Goal: Use online tool/utility: Utilize a website feature to perform a specific function

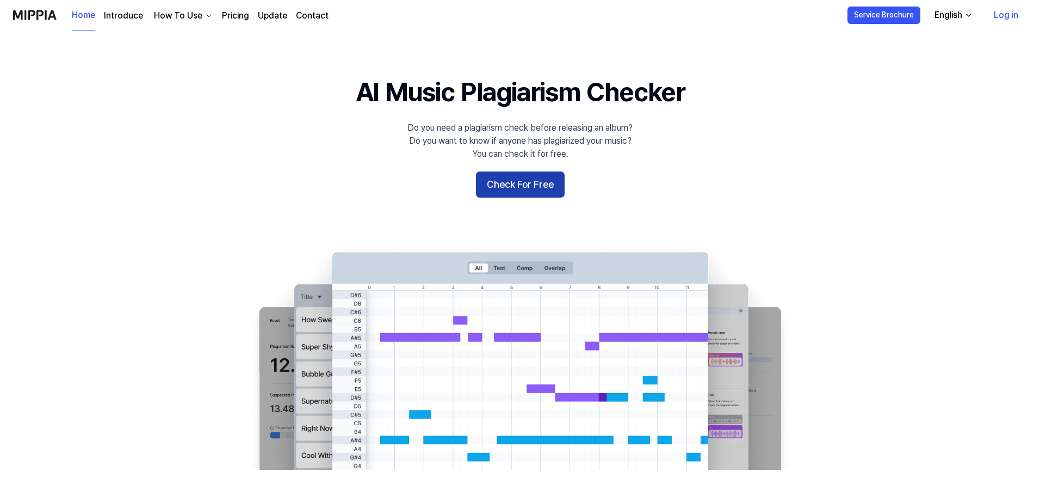
click at [527, 193] on button "Check For Free" at bounding box center [520, 184] width 89 height 26
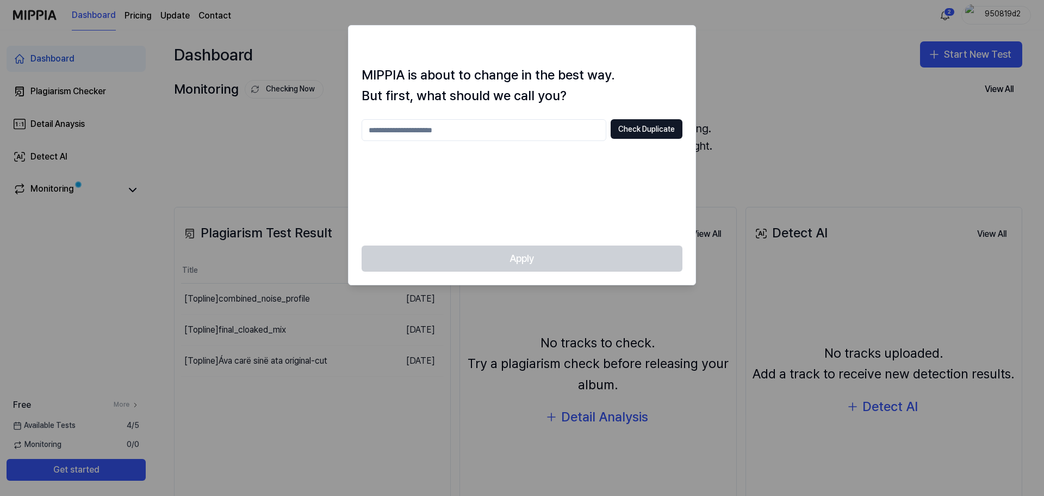
click at [533, 127] on input "text" at bounding box center [484, 130] width 245 height 22
type input "*****"
click at [645, 126] on button "Check Duplicate" at bounding box center [647, 129] width 72 height 20
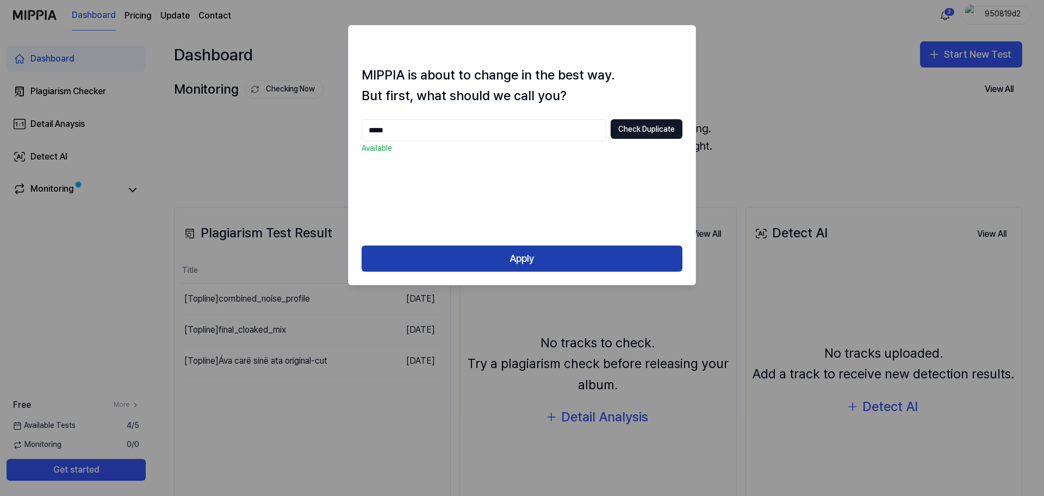
click at [512, 257] on button "Apply" at bounding box center [522, 258] width 321 height 26
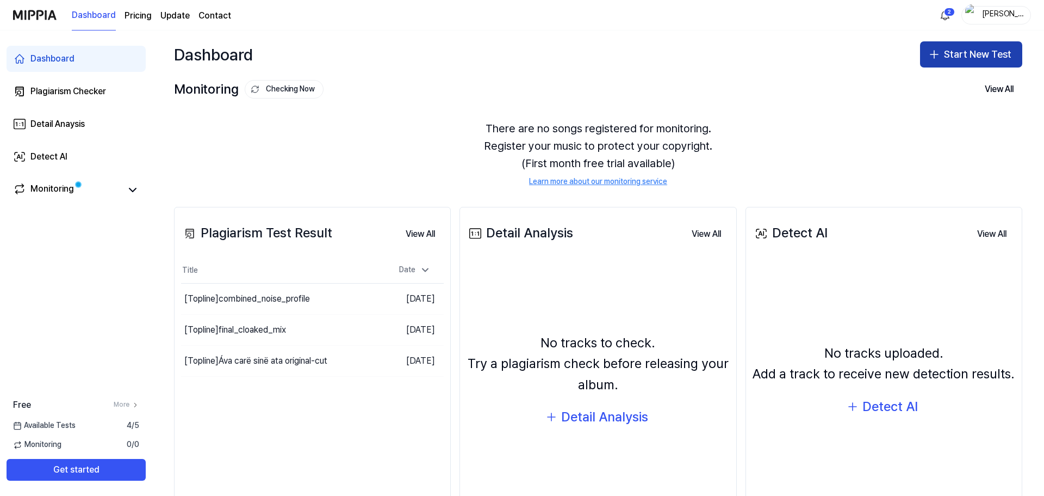
click at [930, 57] on icon "button" at bounding box center [934, 54] width 13 height 13
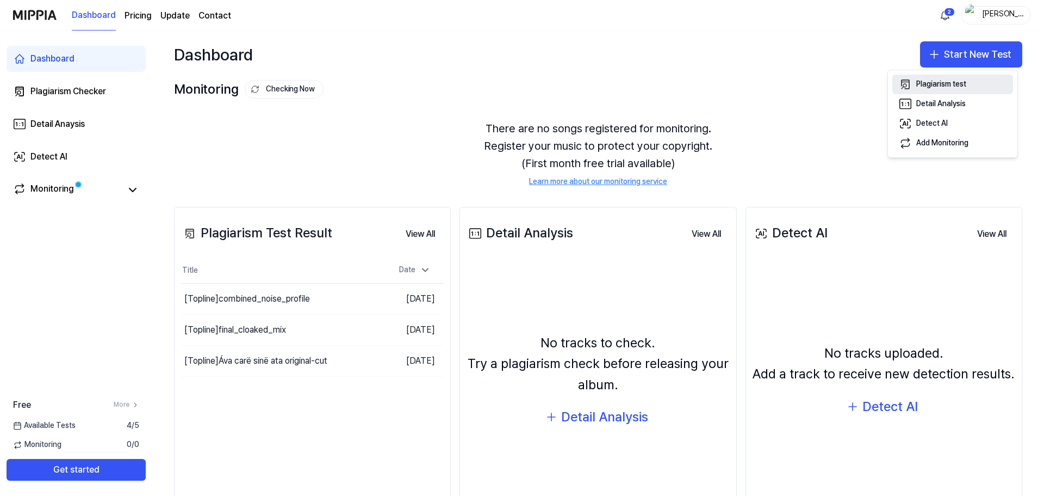
click at [929, 82] on div "Plagiarism test" at bounding box center [942, 84] width 50 height 11
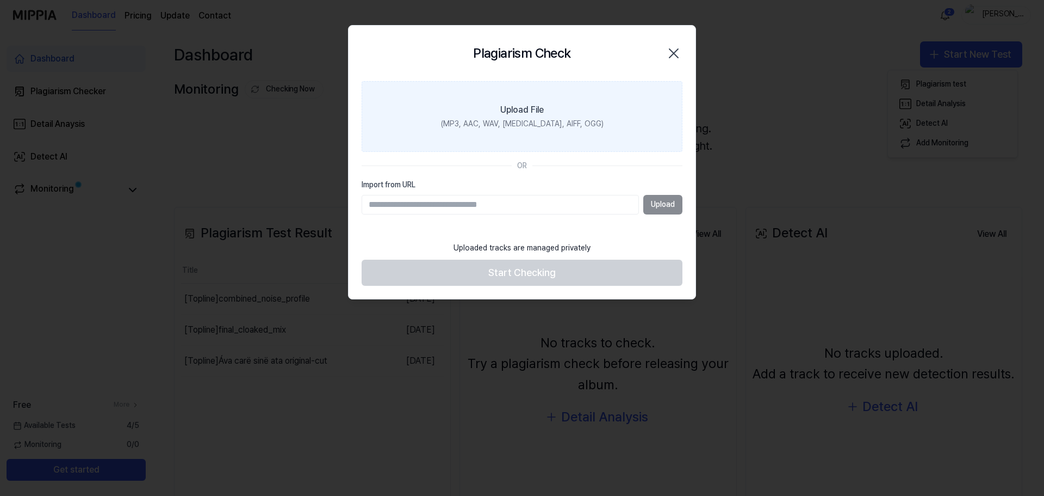
click at [528, 119] on div "(MP3, AAC, WAV, [MEDICAL_DATA], AIFF, OGG)" at bounding box center [522, 124] width 163 height 11
click at [0, 0] on input "Upload File (MP3, AAC, WAV, [MEDICAL_DATA], AIFF, OGG)" at bounding box center [0, 0] width 0 height 0
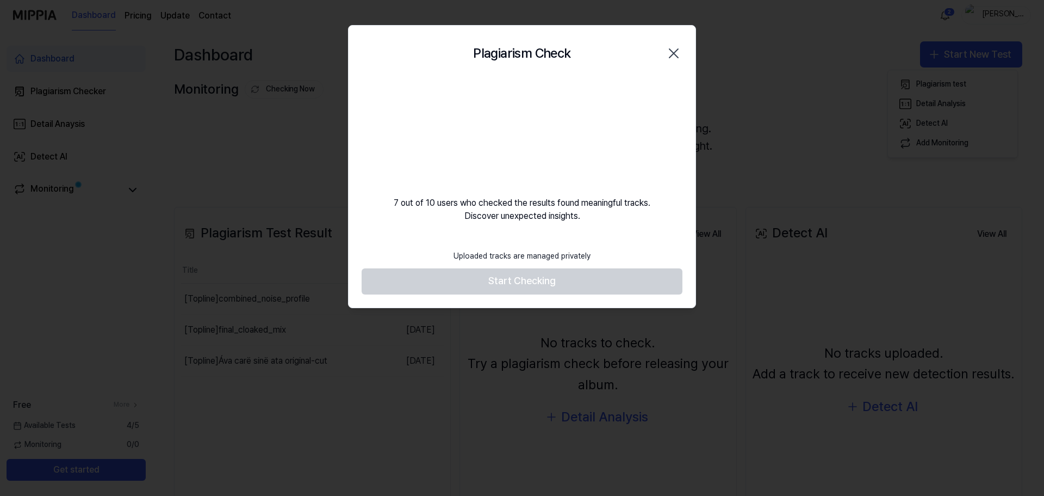
click at [466, 286] on footer "Uploaded tracks are managed privately Start Checking" at bounding box center [522, 269] width 321 height 50
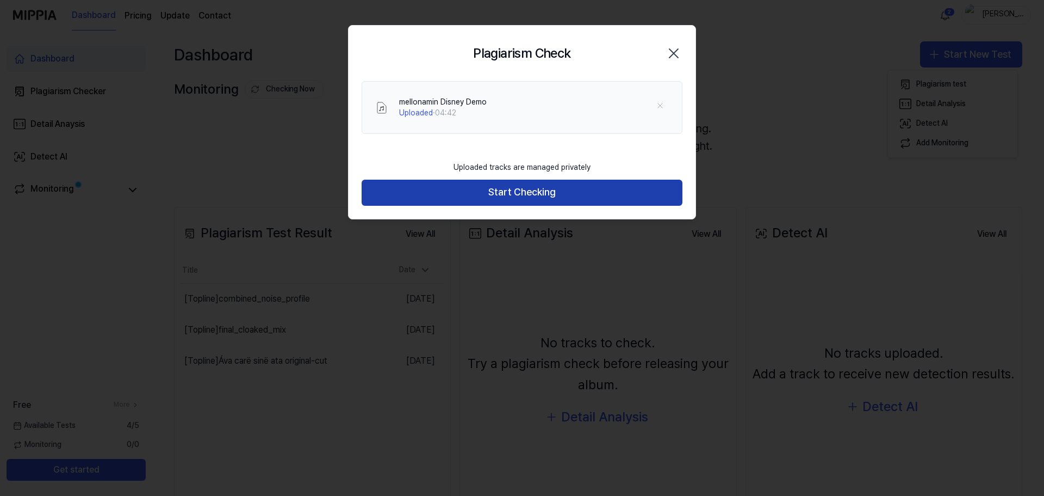
click at [498, 199] on button "Start Checking" at bounding box center [522, 193] width 321 height 26
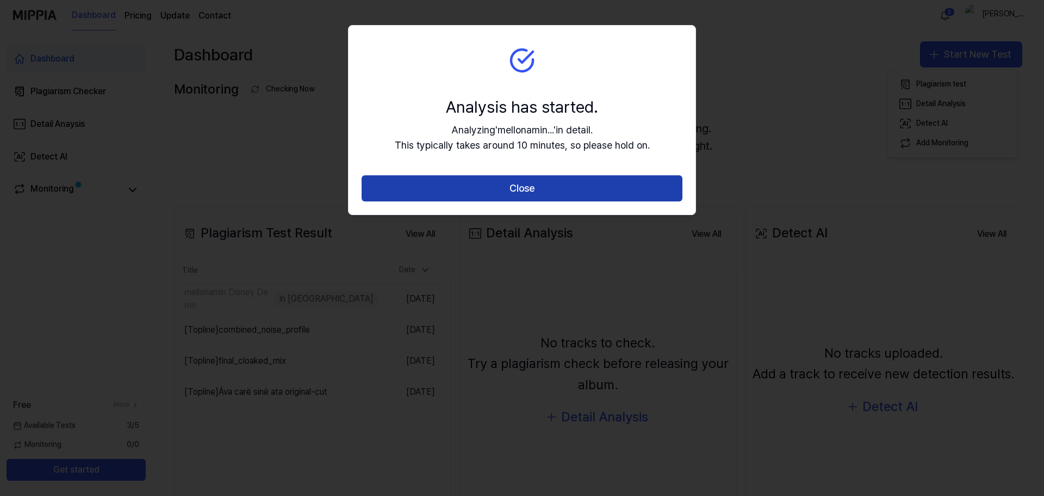
click at [502, 193] on button "Close" at bounding box center [522, 188] width 321 height 26
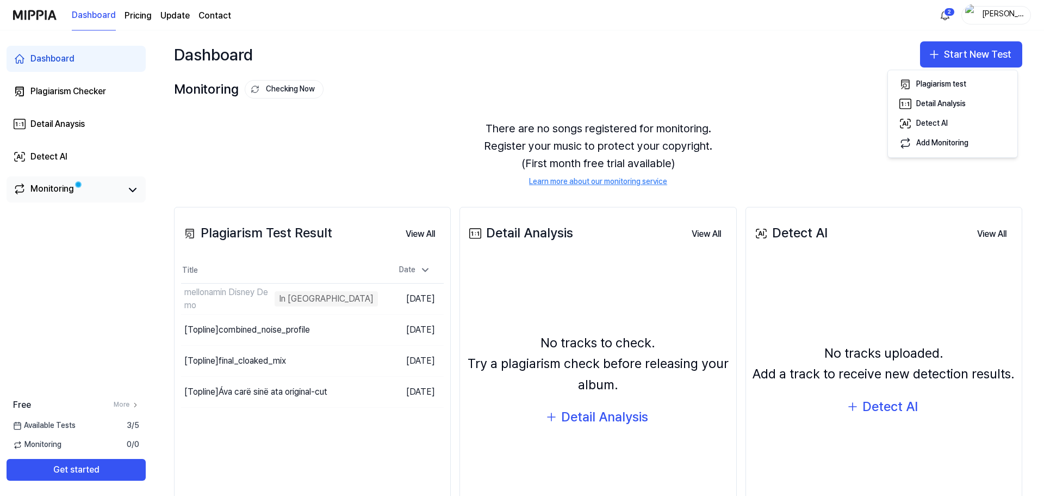
click at [90, 188] on link "Monitoring" at bounding box center [67, 189] width 109 height 15
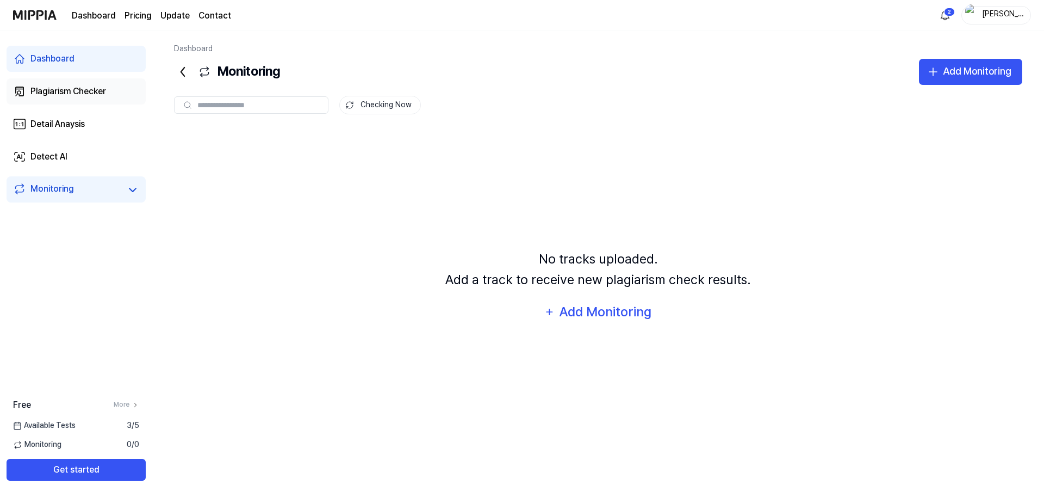
click at [80, 81] on link "Plagiarism Checker" at bounding box center [76, 91] width 139 height 26
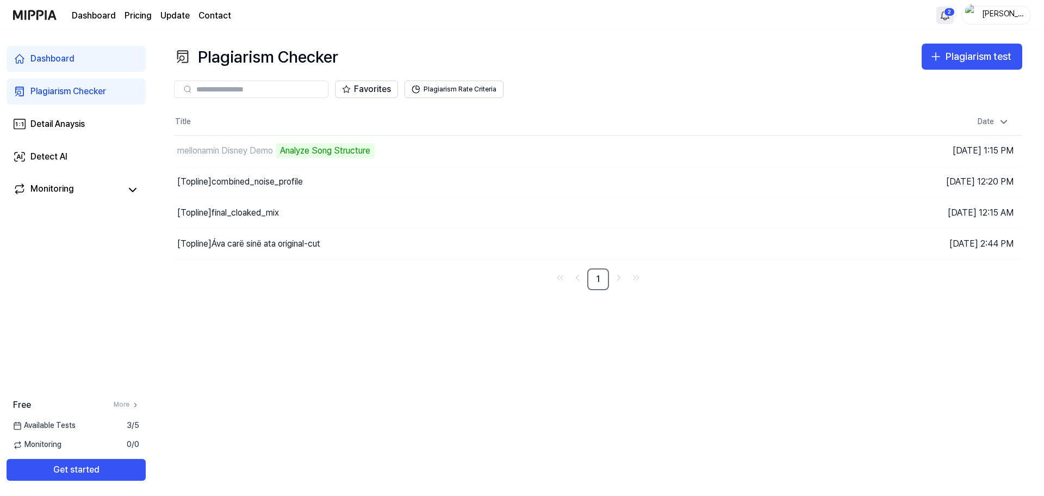
click at [946, 14] on html "Dashboard Pricing Update Contact 2 [PERSON_NAME] Dashboard Plagiarism Checker D…" at bounding box center [522, 248] width 1044 height 496
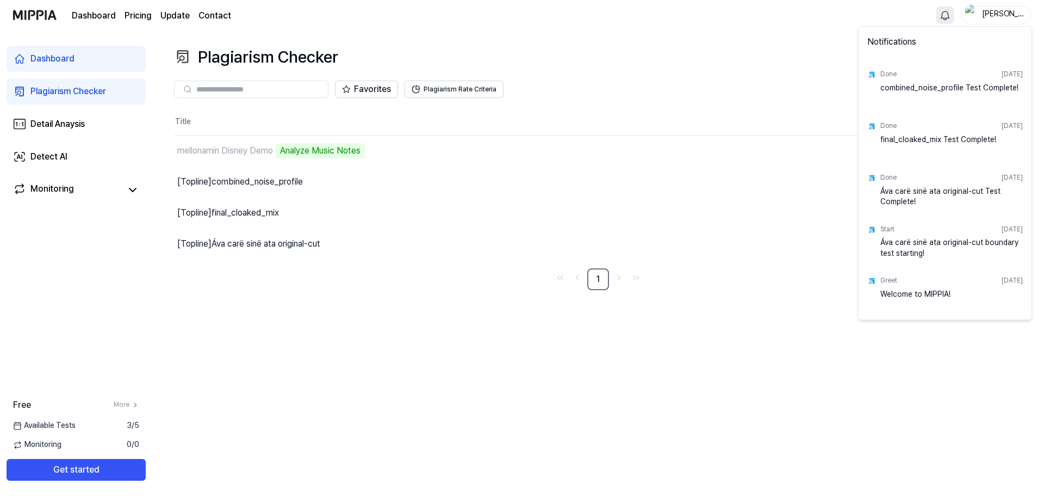
click at [946, 14] on html "Dashboard Pricing Update Contact [PERSON_NAME] Dashboard Plagiarism Checker Det…" at bounding box center [522, 248] width 1044 height 496
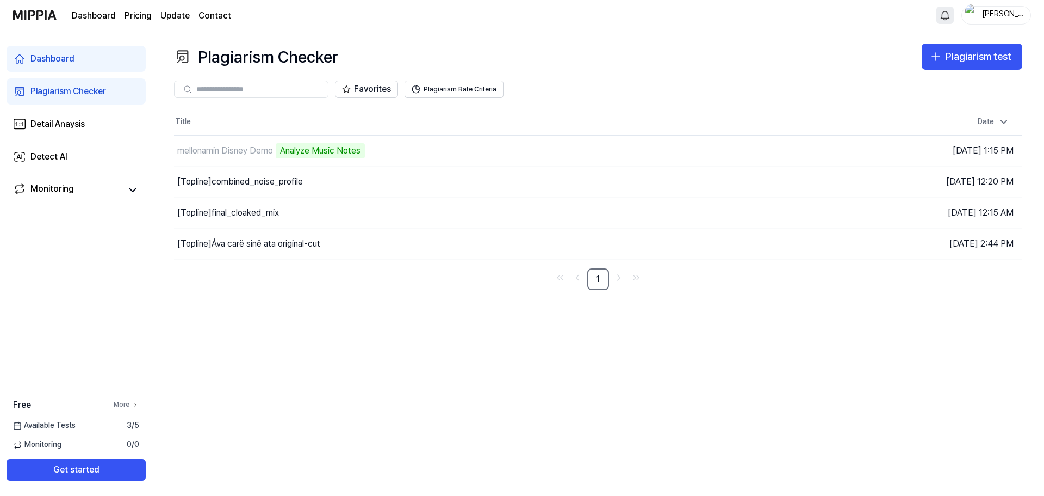
click at [123, 401] on link "More" at bounding box center [127, 404] width 26 height 9
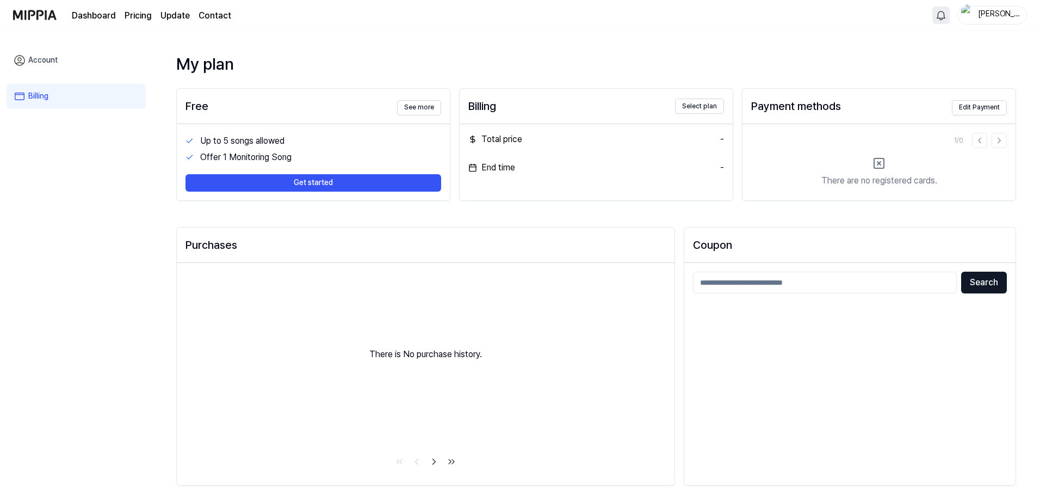
click at [98, 19] on link "Dashboard" at bounding box center [94, 15] width 44 height 13
